Goal: Check status: Check status

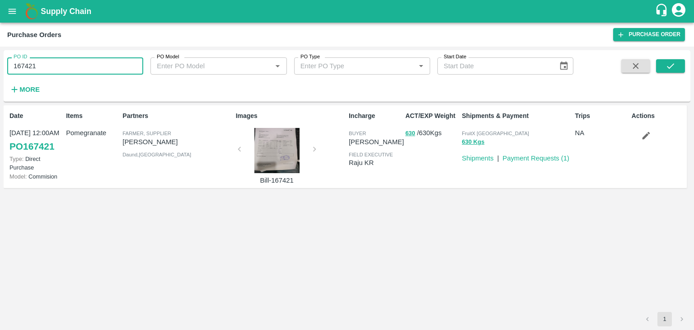
drag, startPoint x: 42, startPoint y: 67, endPoint x: 5, endPoint y: 65, distance: 37.1
click at [5, 65] on div "PO ID 167421 PO ID" at bounding box center [71, 62] width 143 height 24
paste input "text"
type input "167271"
click at [673, 65] on icon "submit" at bounding box center [670, 66] width 10 height 10
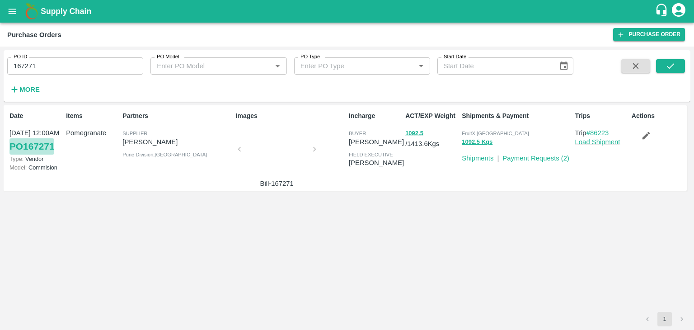
click at [42, 145] on link "PO 167271" at bounding box center [31, 146] width 45 height 16
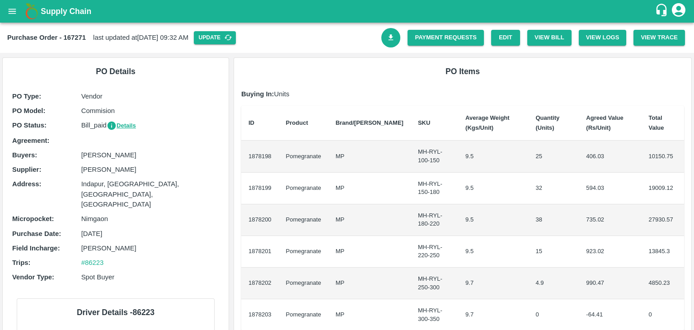
click at [295, 73] on h6 "PO Items" at bounding box center [462, 71] width 443 height 13
